Goal: Task Accomplishment & Management: Complete application form

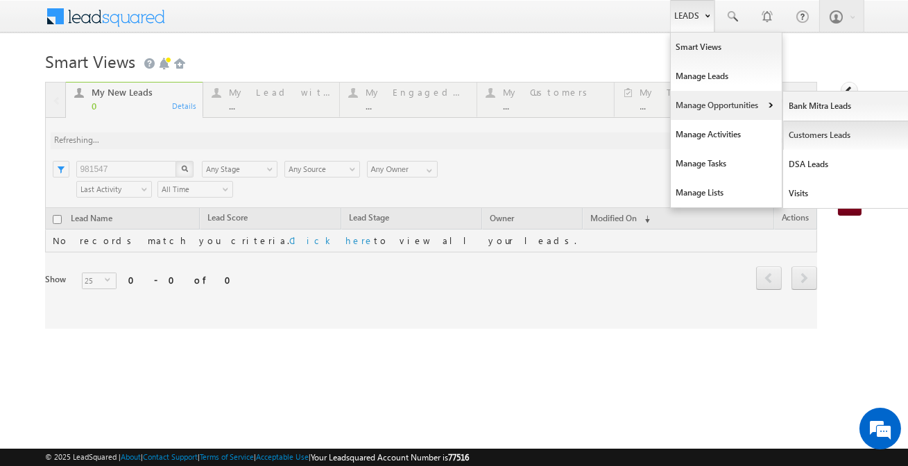
click at [797, 128] on link "Customers Leads" at bounding box center [846, 135] width 127 height 29
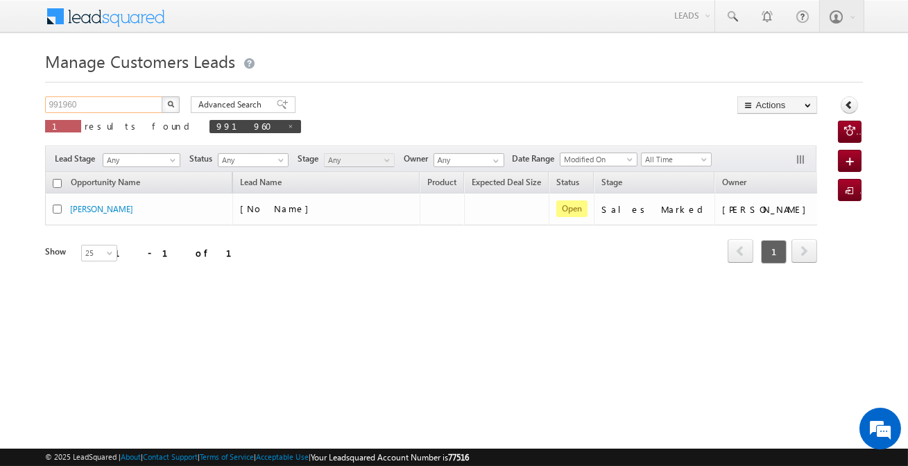
click at [125, 103] on input "991960" at bounding box center [104, 104] width 119 height 17
paste input "0767"
type input "990767"
click at [162, 96] on button "button" at bounding box center [171, 104] width 18 height 17
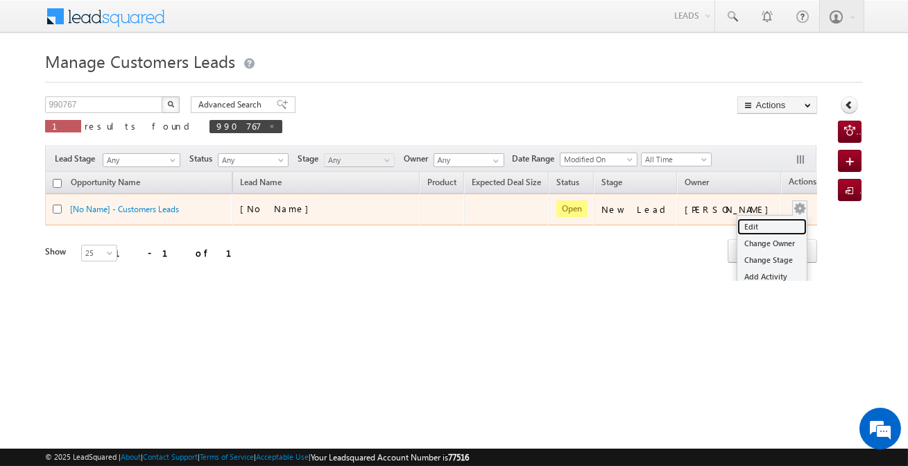
click at [762, 220] on link "Edit" at bounding box center [771, 226] width 69 height 17
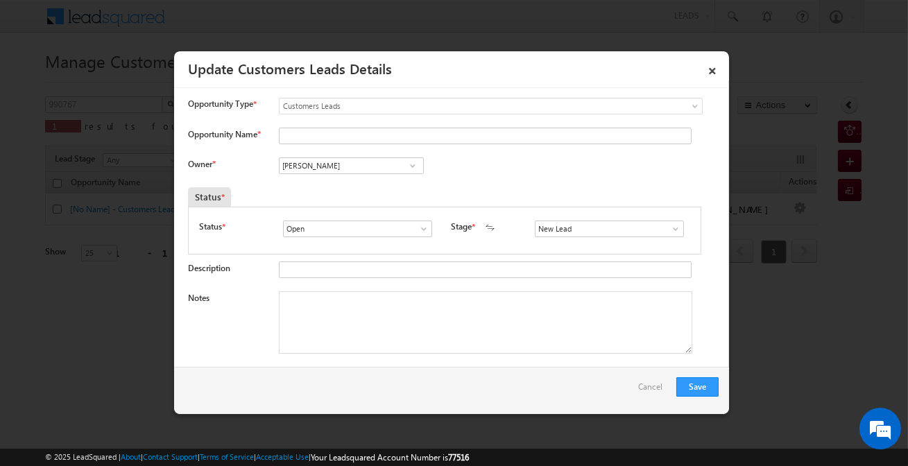
click at [409, 166] on span at bounding box center [413, 165] width 14 height 11
paste input "[PERSON_NAME]"
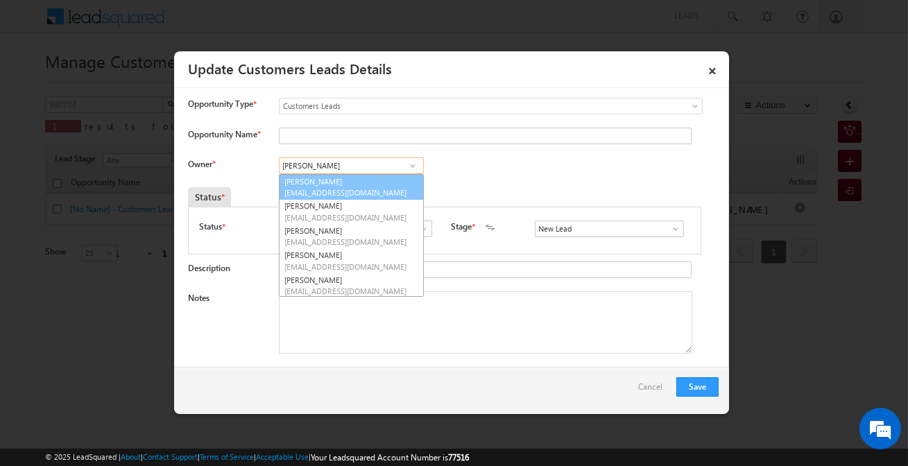
click at [372, 194] on span "[EMAIL_ADDRESS][DOMAIN_NAME]" at bounding box center [346, 192] width 125 height 10
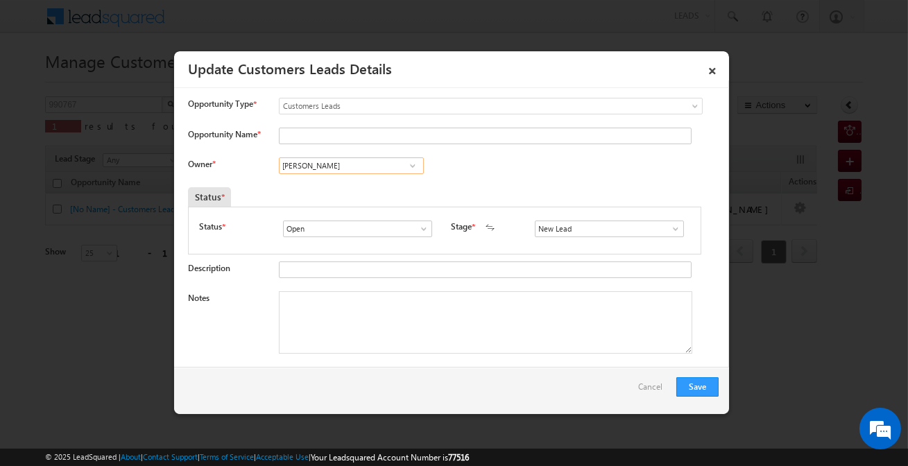
type input "[PERSON_NAME]"
click at [600, 218] on div "Status * Open Won Lost Open Stage * New Lead Interested Pending Documents" at bounding box center [444, 231] width 513 height 48
click at [598, 236] on input "New Lead" at bounding box center [609, 228] width 149 height 17
click at [582, 243] on link "Sales Marked" at bounding box center [609, 245] width 148 height 16
type input "Sales Marked"
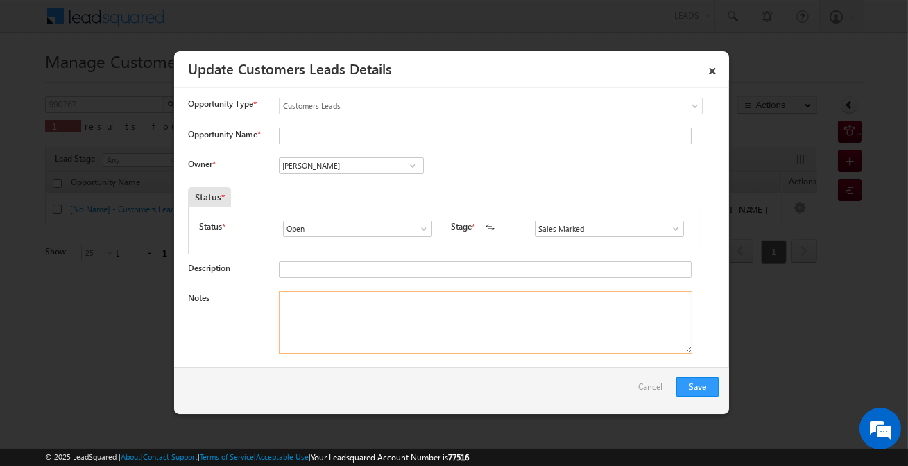
click at [491, 326] on textarea "Notes" at bounding box center [485, 322] width 413 height 62
paste textarea "[PERSON_NAME] / P+C / 15 Lakh Required / Self-Employed / PV-20 Lakh/ Address - …"
type textarea "[PERSON_NAME] / P+C / 15 Lakh Required / Self-Employed / PV-20 Lakh/ Address - …"
click at [324, 138] on input "Opportunity Name *" at bounding box center [485, 136] width 413 height 17
drag, startPoint x: 324, startPoint y: 303, endPoint x: 263, endPoint y: 297, distance: 61.3
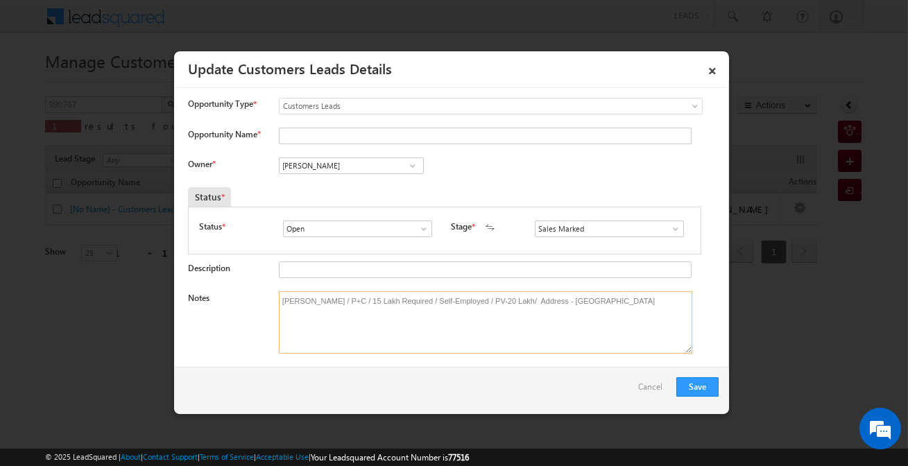
click at [263, 297] on div "Notes [PERSON_NAME] / P+C / 15 Lakh Required / Self-Employed / PV-20 Lakh/ Addr…" at bounding box center [453, 325] width 530 height 69
click at [337, 131] on input "Opportunity Name *" at bounding box center [485, 136] width 413 height 17
paste input "[PERSON_NAME]"
type input "[PERSON_NAME]"
click at [689, 388] on button "Save" at bounding box center [697, 386] width 42 height 19
